Goal: Task Accomplishment & Management: Manage account settings

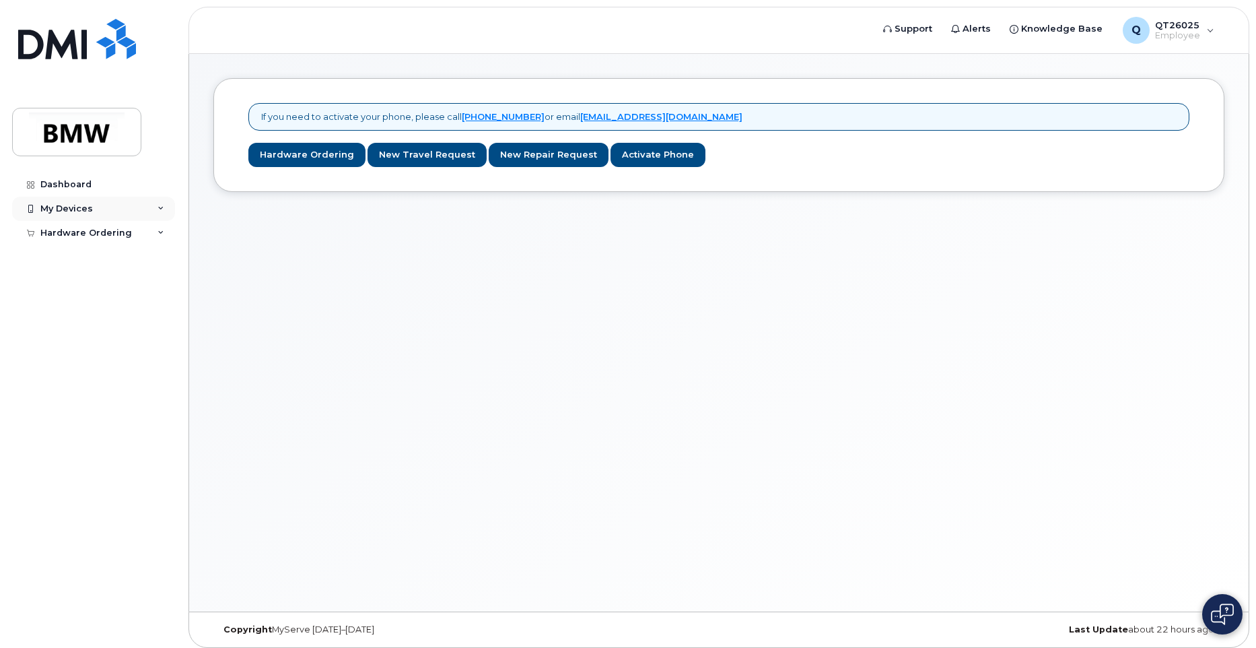
click at [30, 209] on icon at bounding box center [30, 208] width 7 height 7
click at [83, 203] on div "My Devices" at bounding box center [66, 208] width 53 height 11
click at [76, 183] on div "Dashboard" at bounding box center [65, 184] width 51 height 11
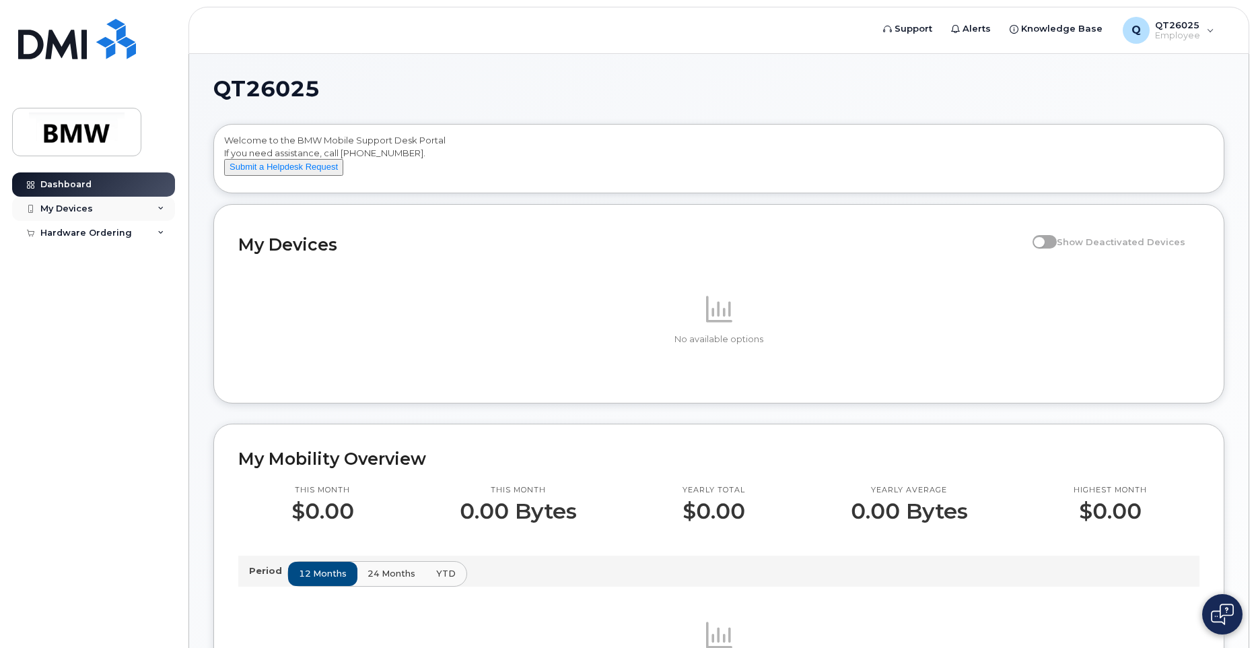
click at [94, 212] on div "My Devices" at bounding box center [93, 209] width 163 height 24
click at [163, 206] on icon at bounding box center [161, 208] width 7 height 7
click at [149, 234] on div "Hardware Ordering" at bounding box center [93, 233] width 163 height 24
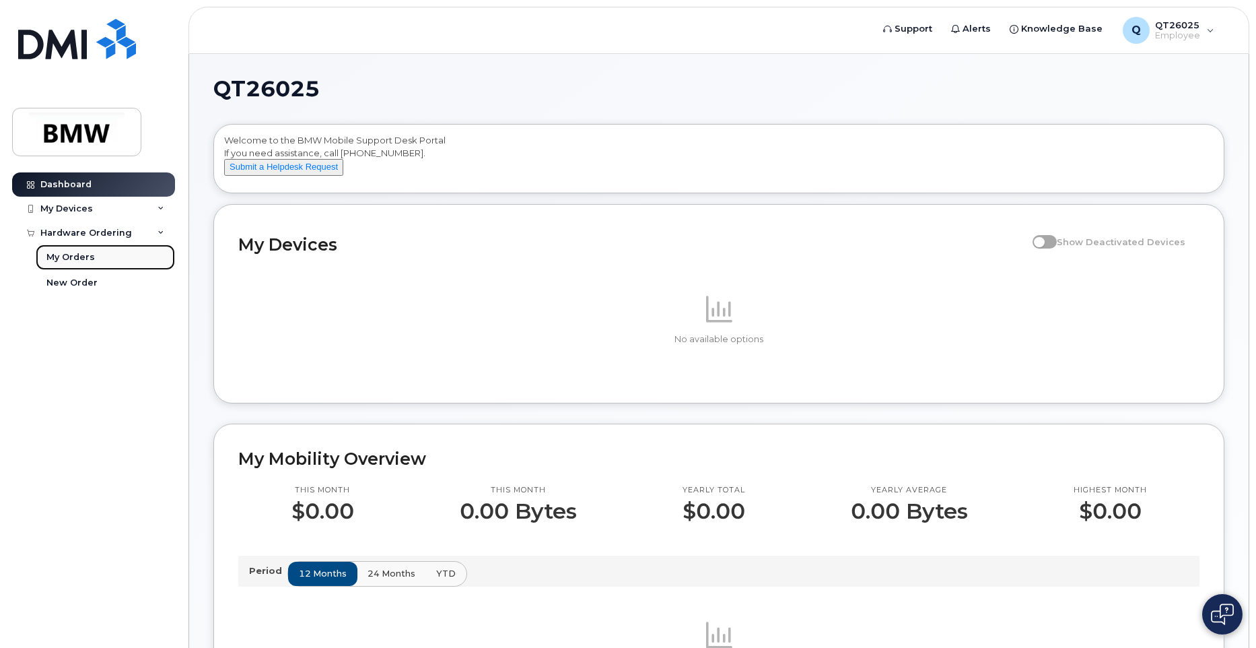
click at [86, 252] on div "My Orders" at bounding box center [70, 257] width 48 height 12
